Goal: Transaction & Acquisition: Book appointment/travel/reservation

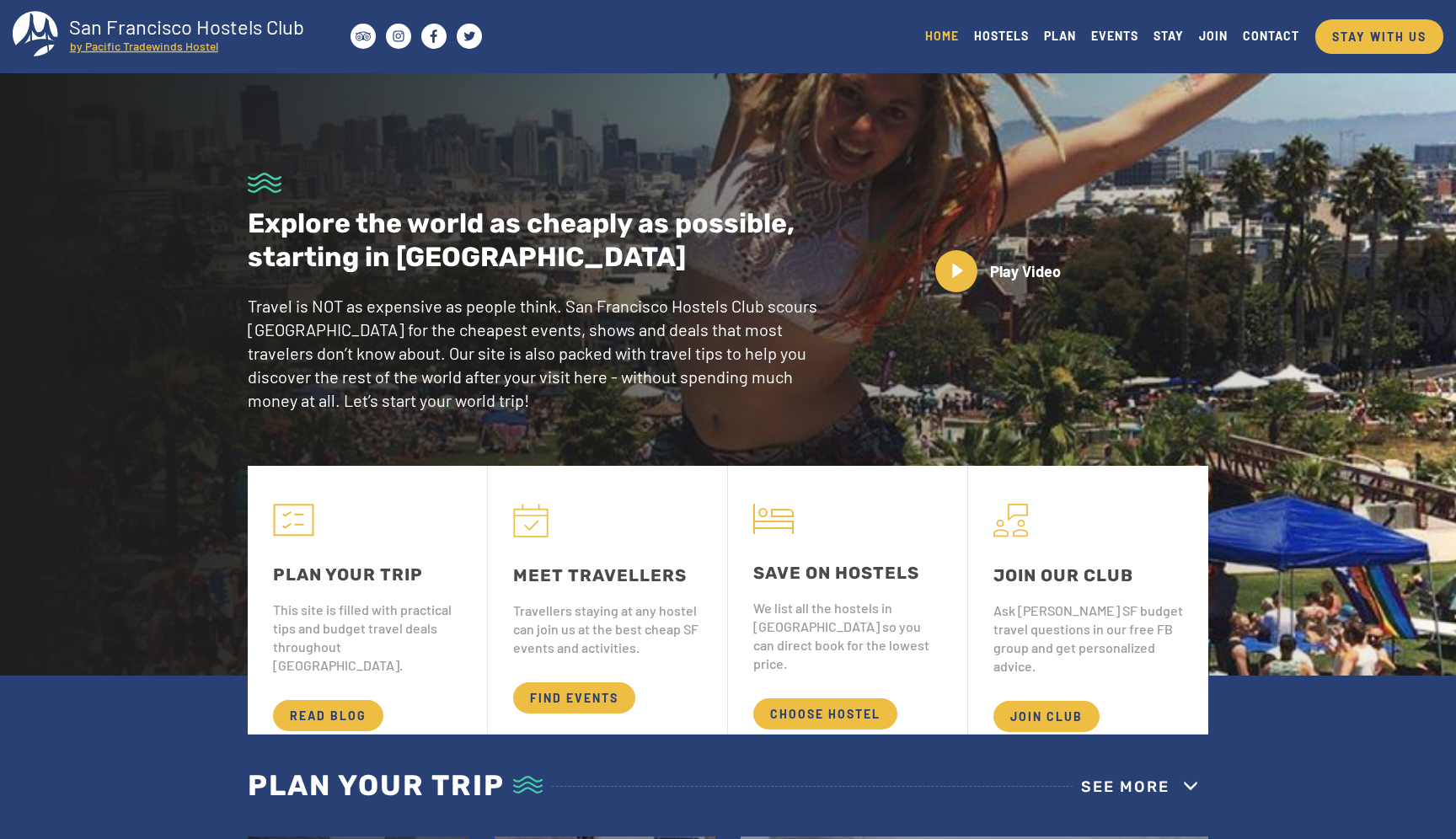
scroll to position [188, 0]
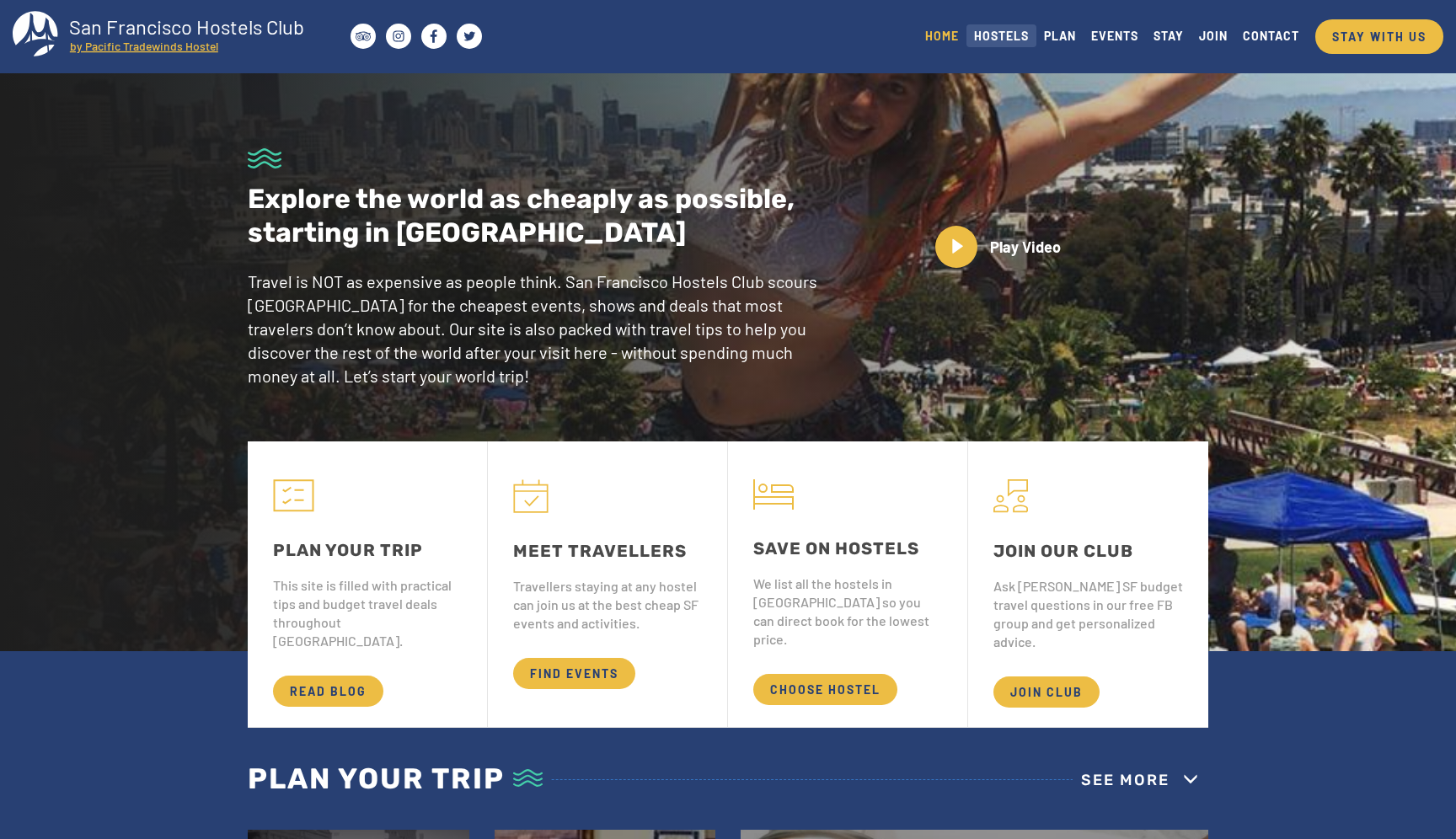
click at [1011, 44] on link "HOSTELS" at bounding box center [1001, 35] width 70 height 22
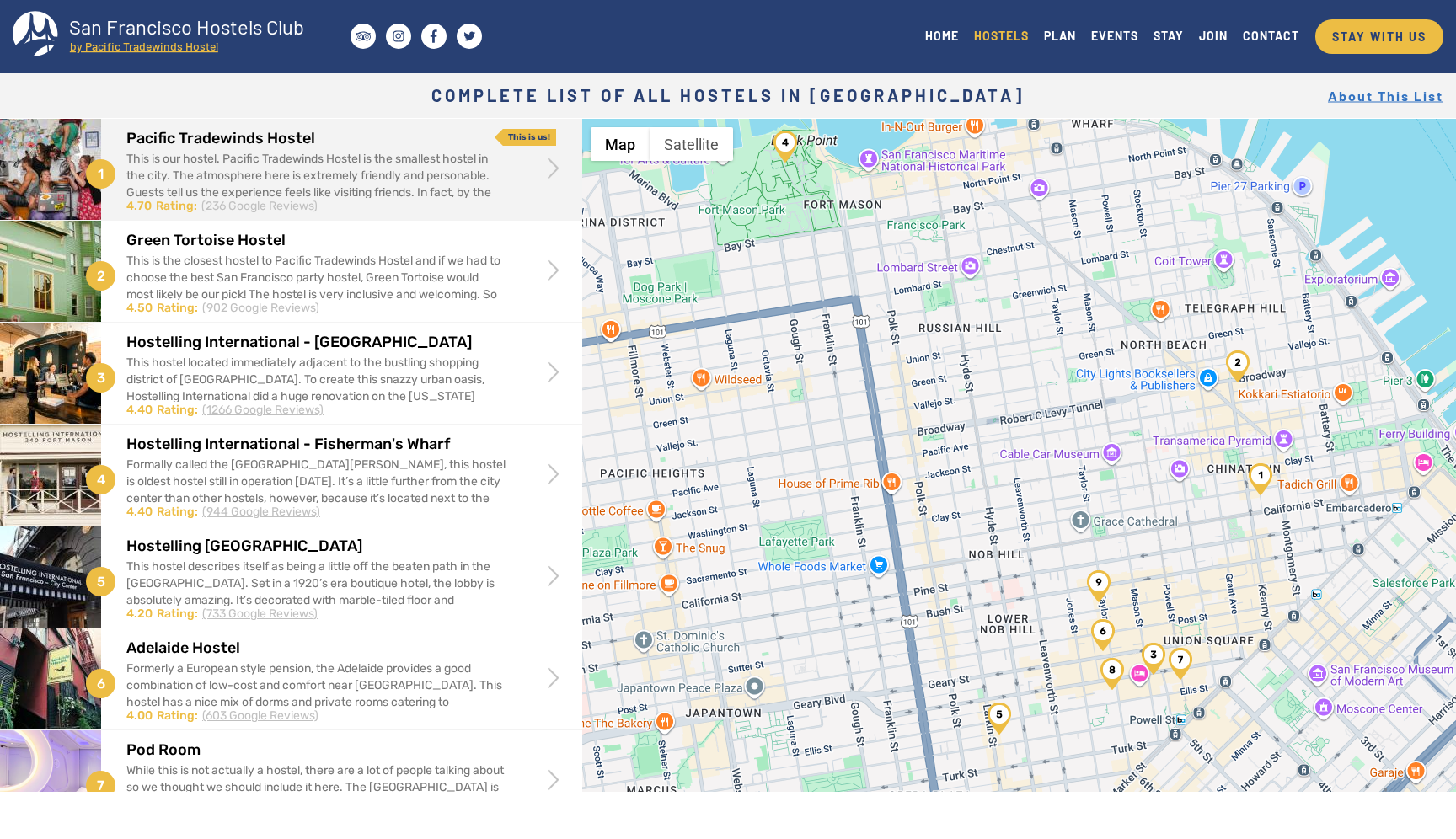
click at [243, 175] on div "This is our hostel. Pacific Tradewinds Hostel is the smallest hostel in the cit…" at bounding box center [316, 193] width 380 height 85
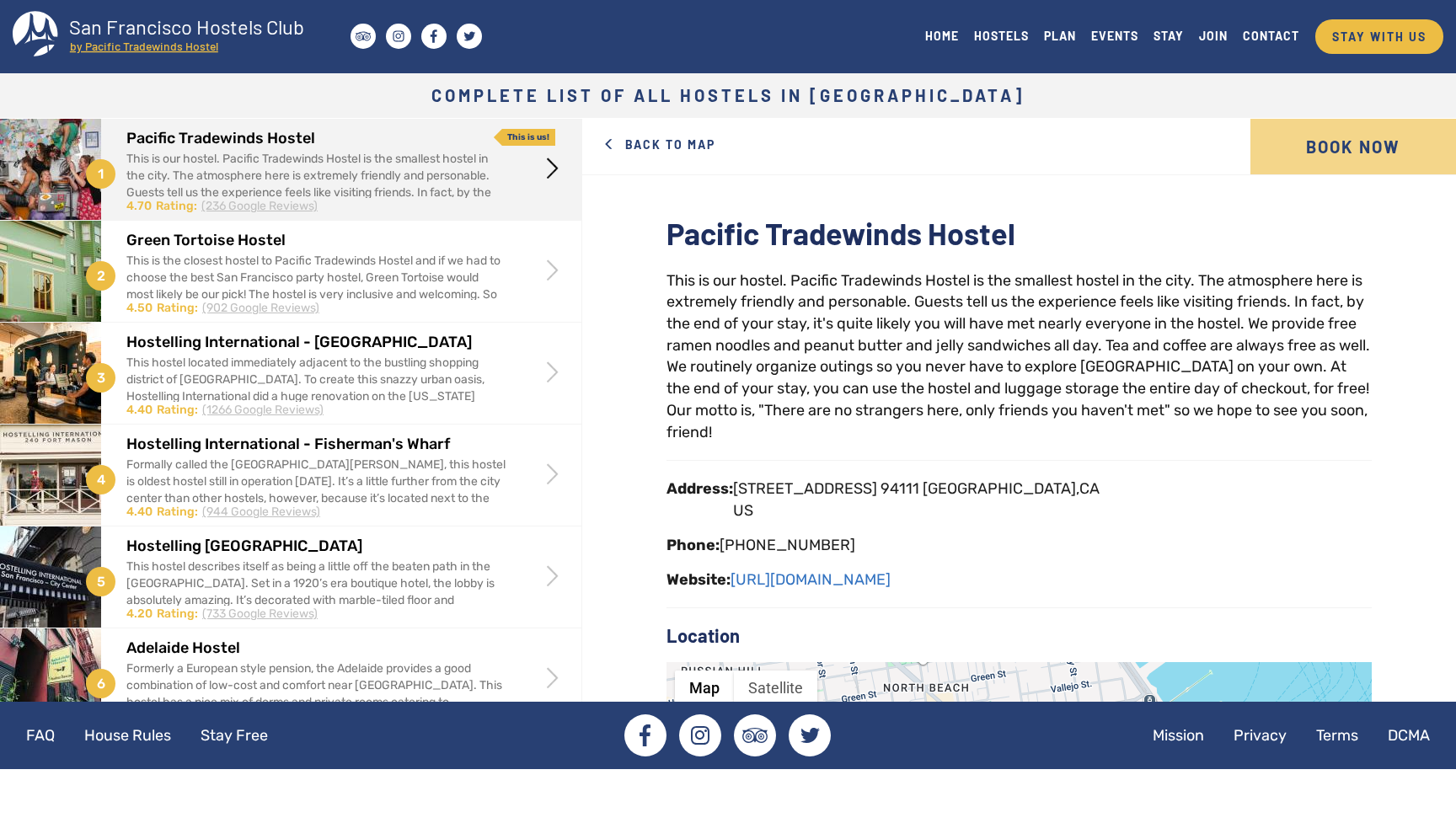
click at [1338, 161] on link "Book Now" at bounding box center [1353, 146] width 205 height 55
click at [842, 581] on link "[URL][DOMAIN_NAME]" at bounding box center [811, 579] width 160 height 18
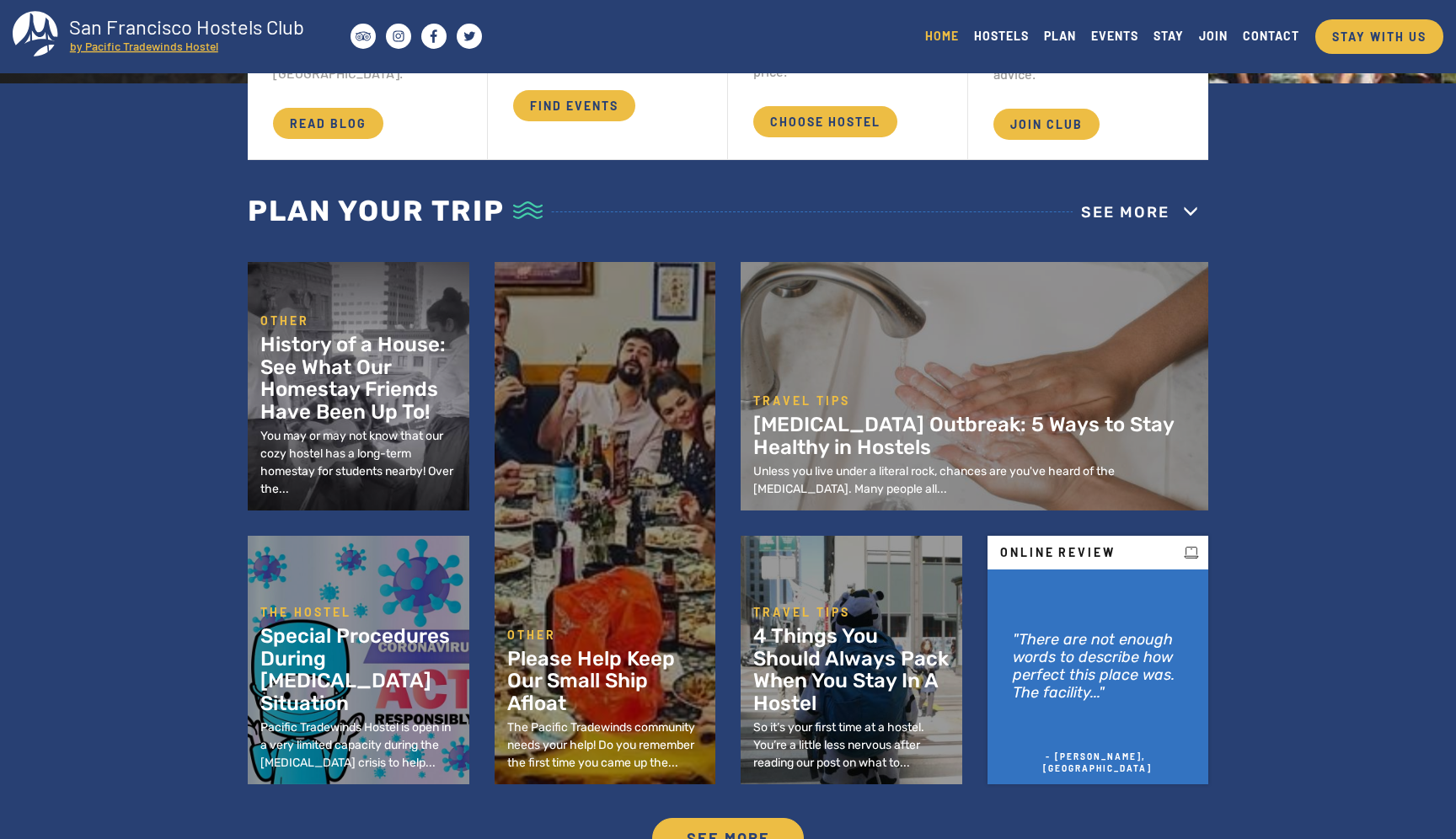
scroll to position [944, 0]
